Goal: Download file/media

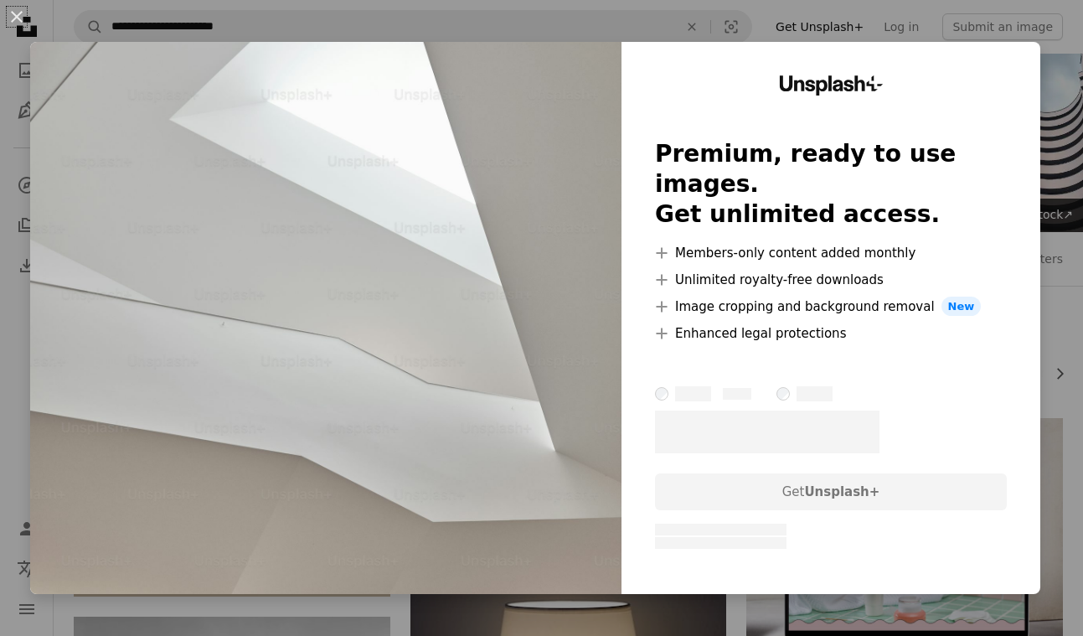
scroll to position [1615, 0]
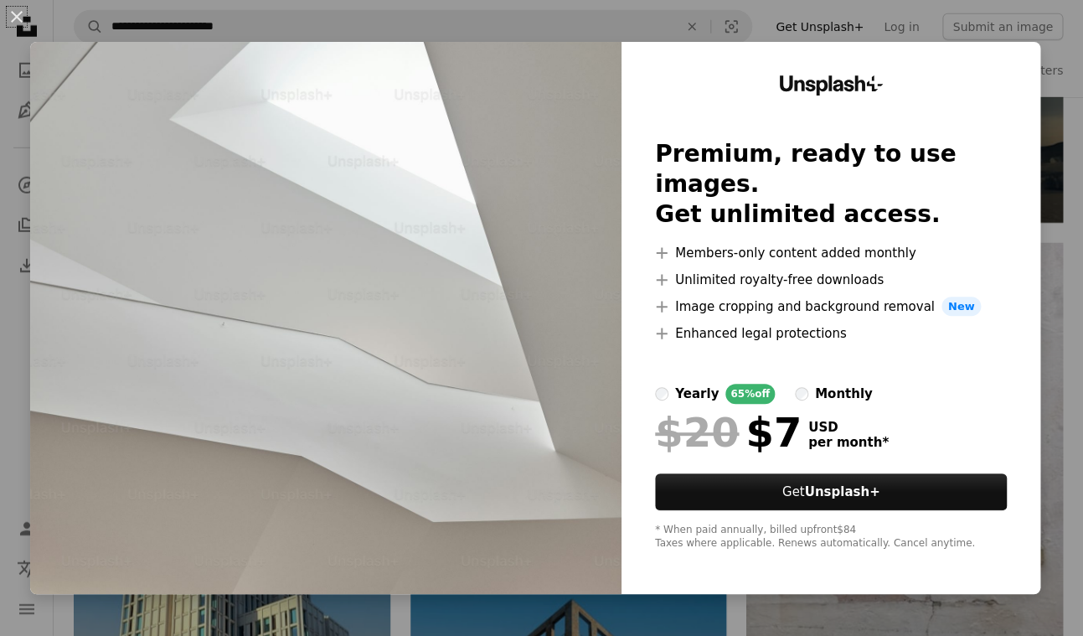
drag, startPoint x: 22, startPoint y: 20, endPoint x: 15, endPoint y: 11, distance: 11.4
click at [18, 17] on button "An X shape" at bounding box center [17, 17] width 20 height 20
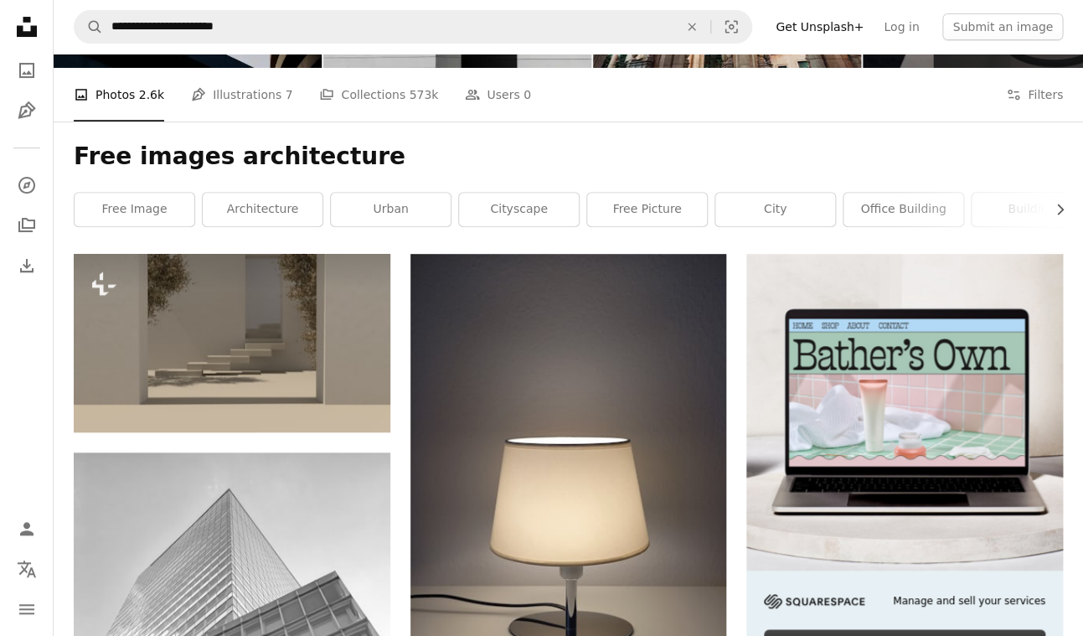
scroll to position [178, 0]
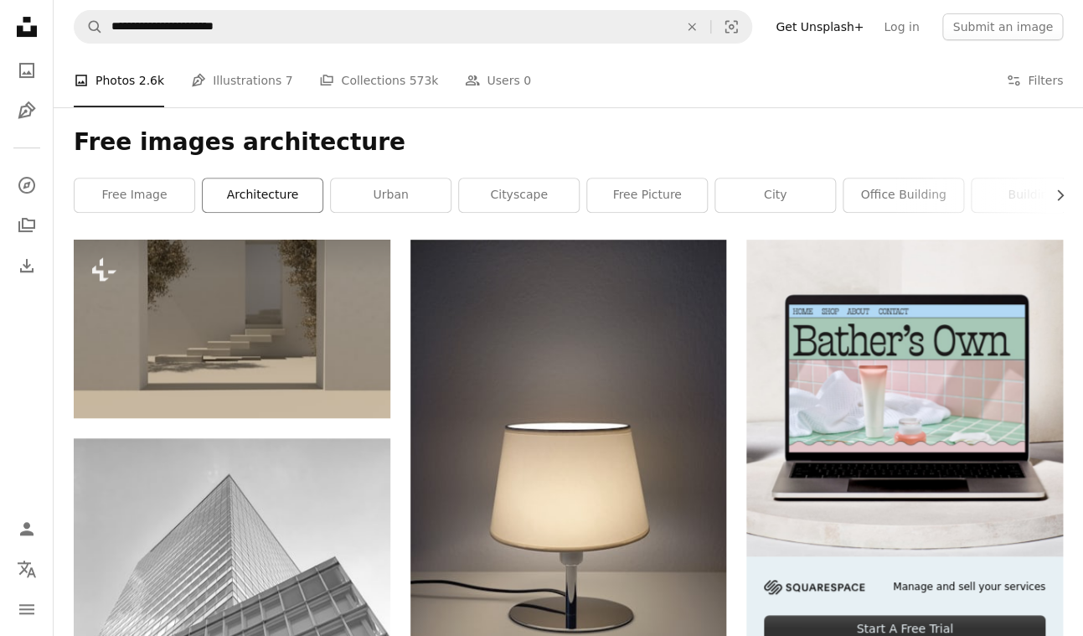
click at [270, 198] on link "architecture" at bounding box center [263, 194] width 120 height 33
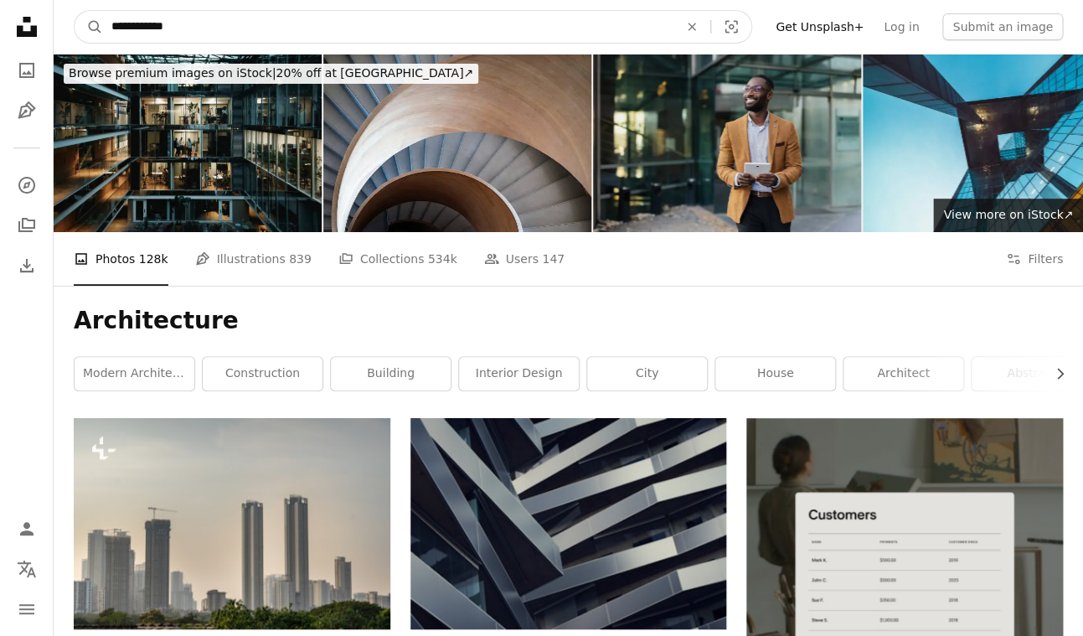
click at [237, 33] on input "**********" at bounding box center [388, 27] width 570 height 32
drag, startPoint x: 281, startPoint y: 27, endPoint x: 46, endPoint y: -3, distance: 236.4
click at [103, 11] on input "**********" at bounding box center [388, 27] width 570 height 32
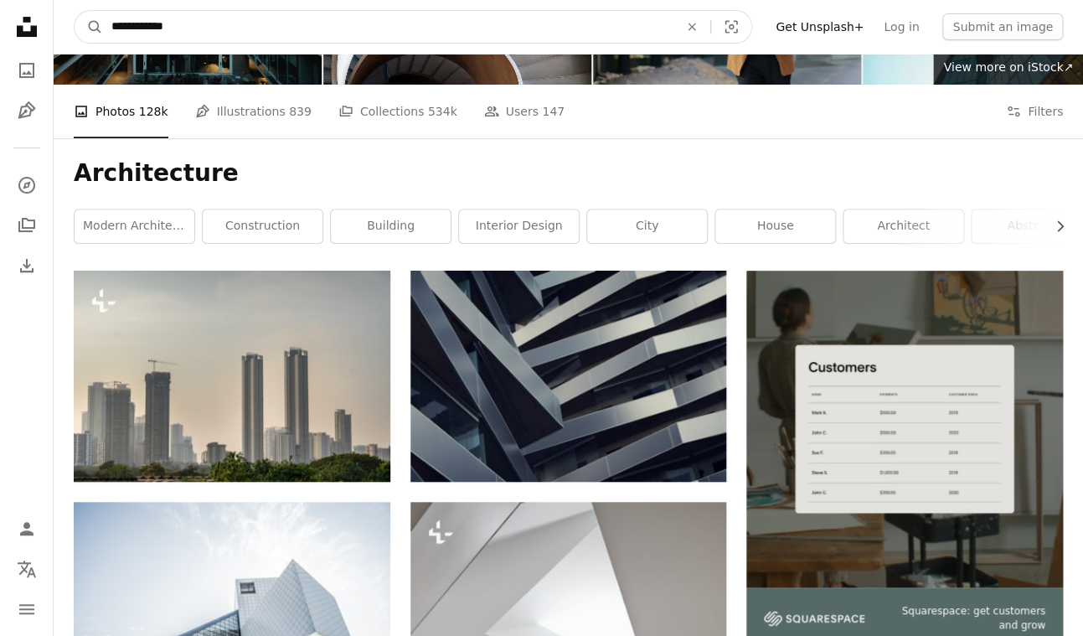
scroll to position [149, 0]
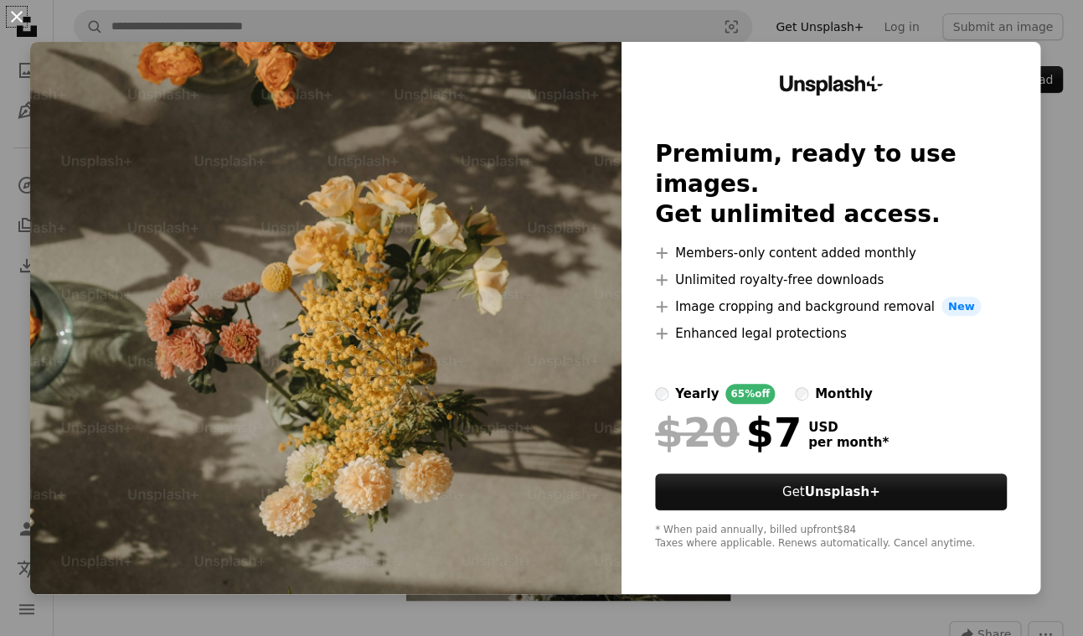
click at [22, 19] on button "An X shape" at bounding box center [17, 17] width 20 height 20
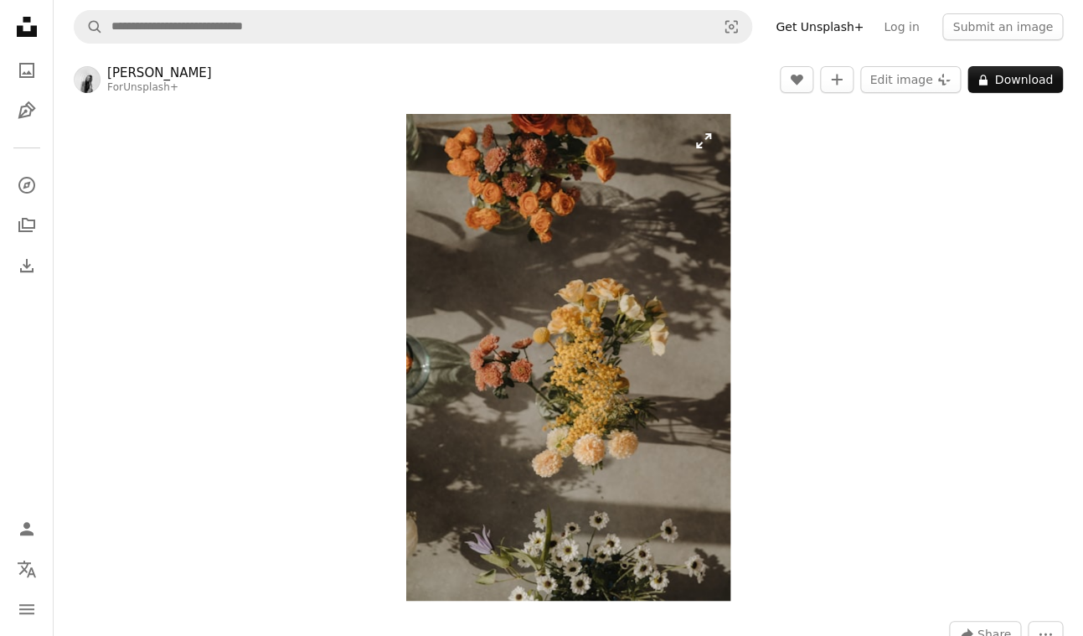
click at [552, 219] on img "Zoom in on this image" at bounding box center [568, 357] width 324 height 487
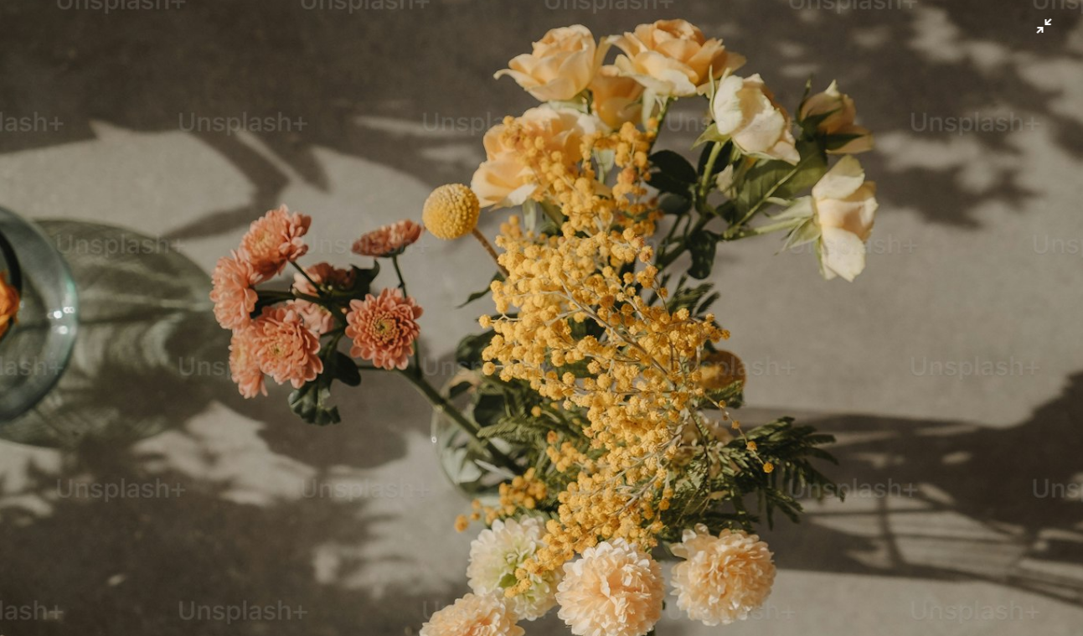
scroll to position [549, 0]
